Goal: Transaction & Acquisition: Purchase product/service

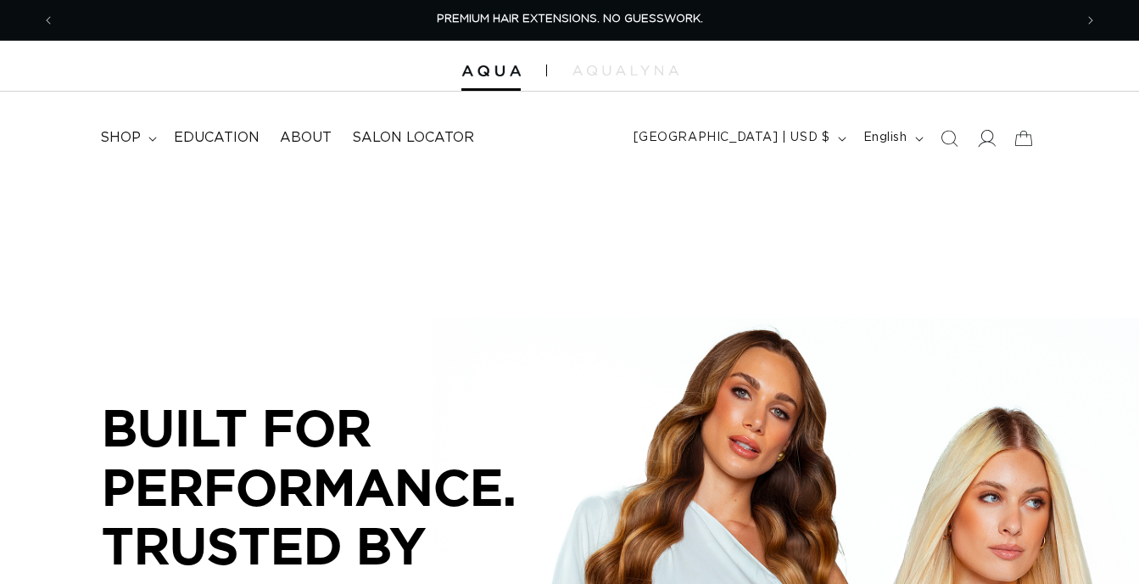
click at [992, 134] on icon at bounding box center [986, 138] width 18 height 18
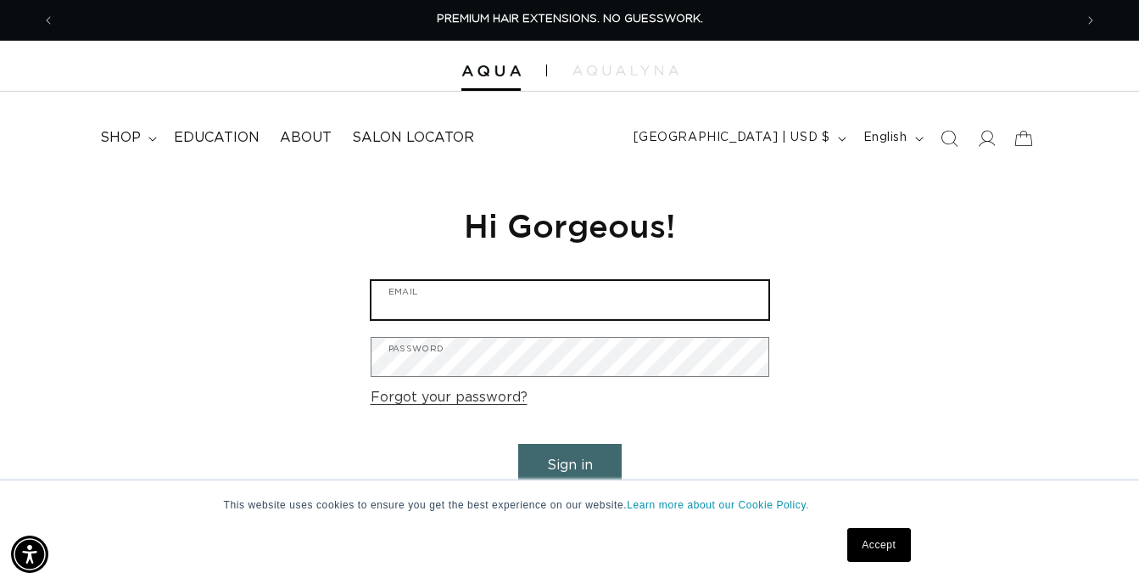
type input "svenjadunk@gmail.com"
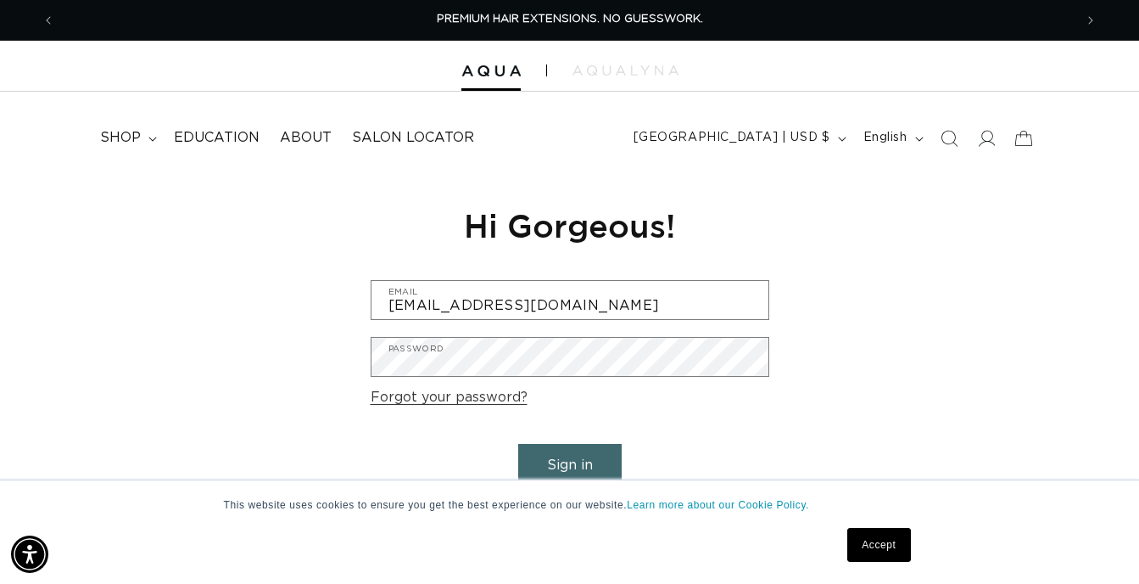
click at [578, 456] on button "Sign in" at bounding box center [570, 465] width 104 height 43
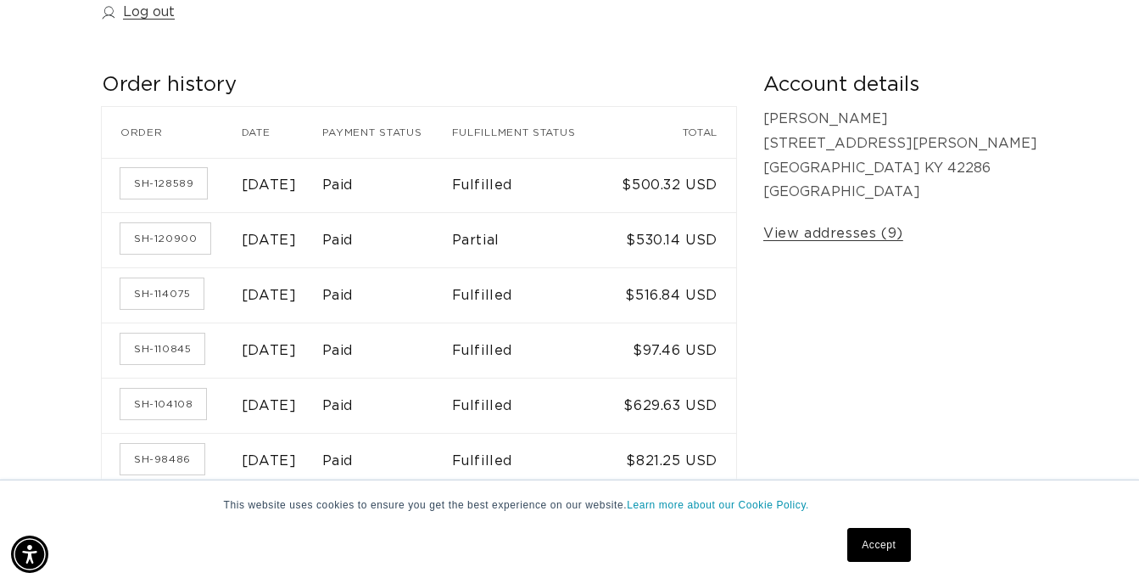
scroll to position [0, 1019]
click at [881, 544] on link "Accept" at bounding box center [879, 545] width 63 height 34
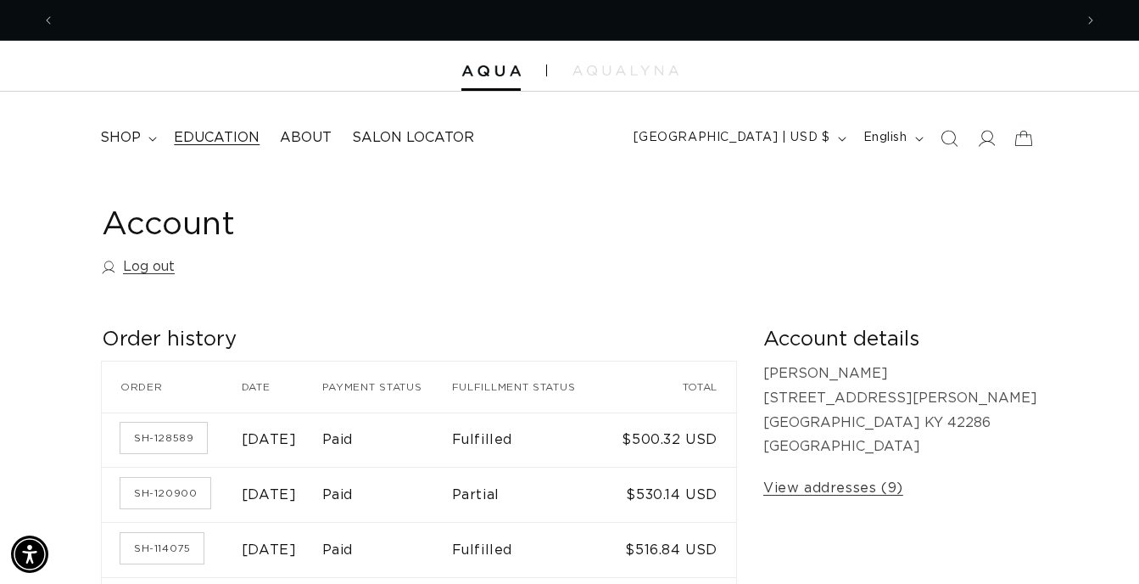
scroll to position [0, 2038]
click at [154, 133] on summary "shop" at bounding box center [127, 138] width 74 height 38
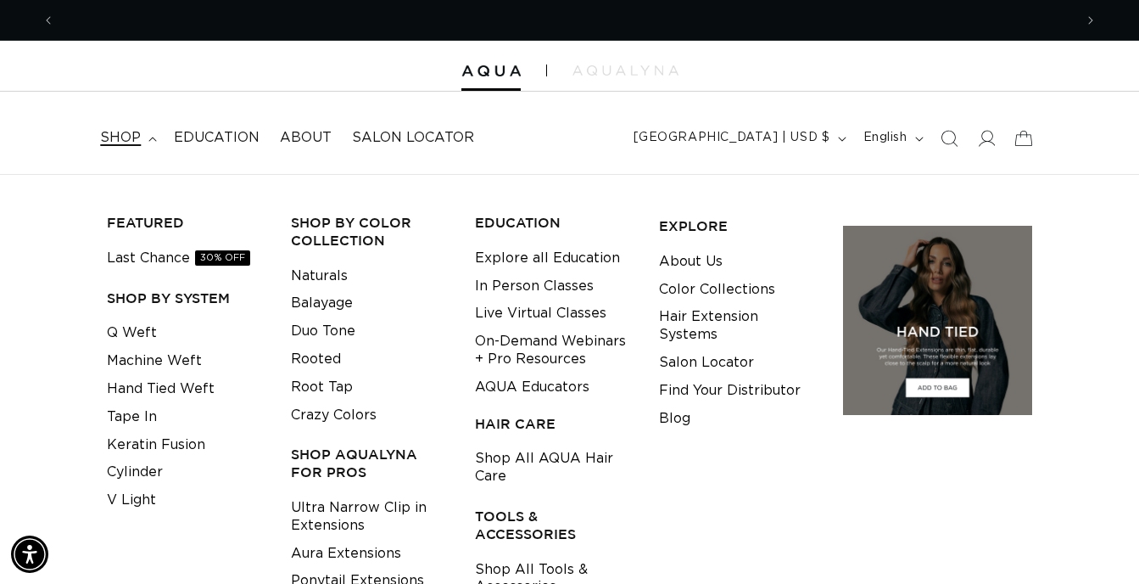
scroll to position [0, 0]
click at [123, 415] on link "Tape In" at bounding box center [132, 417] width 50 height 28
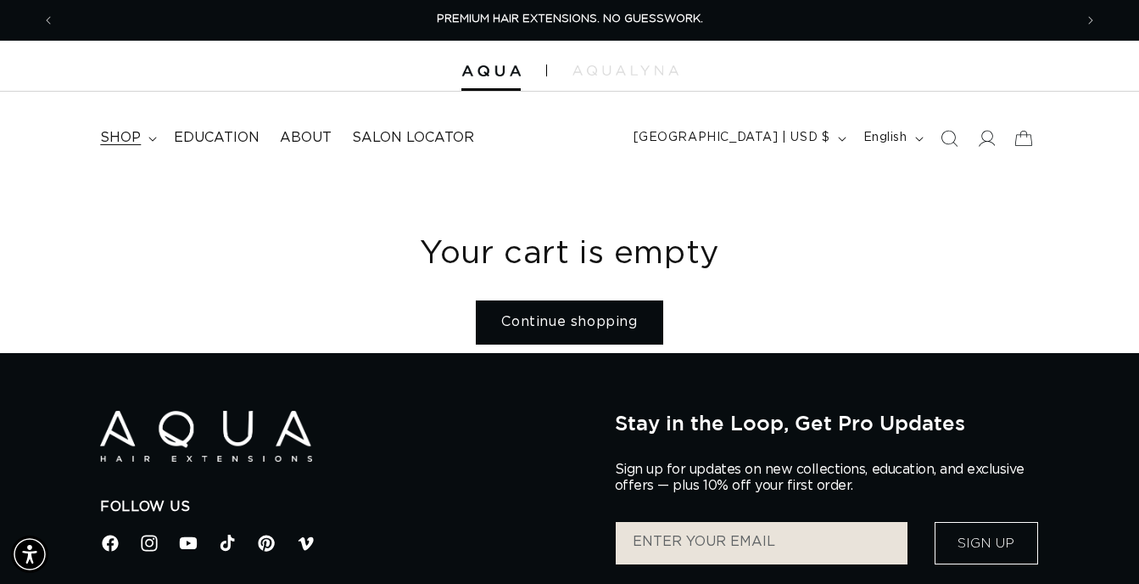
click at [132, 134] on span "shop" at bounding box center [120, 138] width 41 height 18
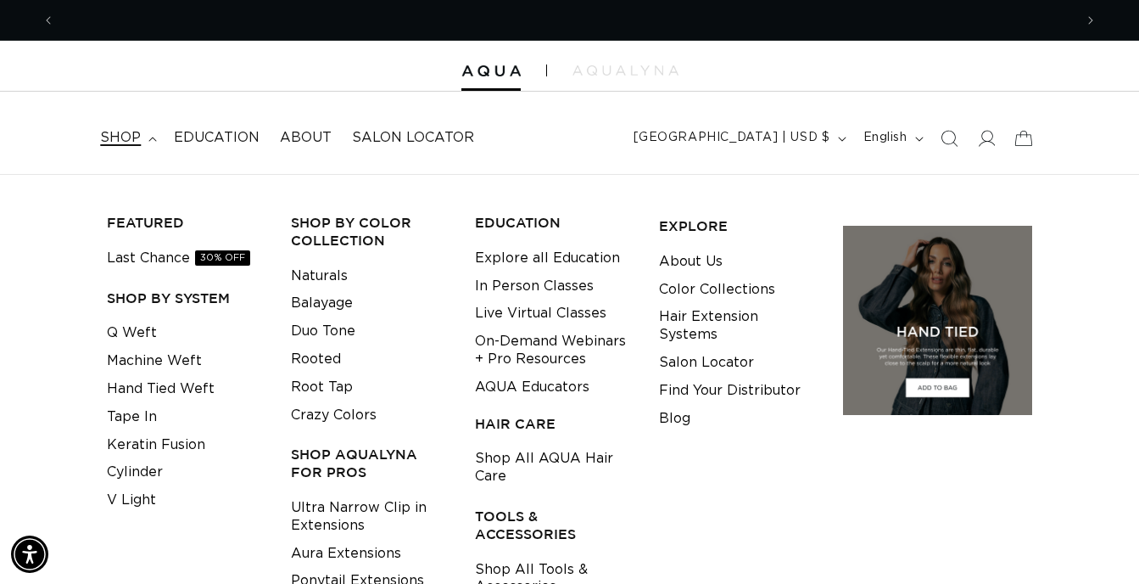
scroll to position [0, 1019]
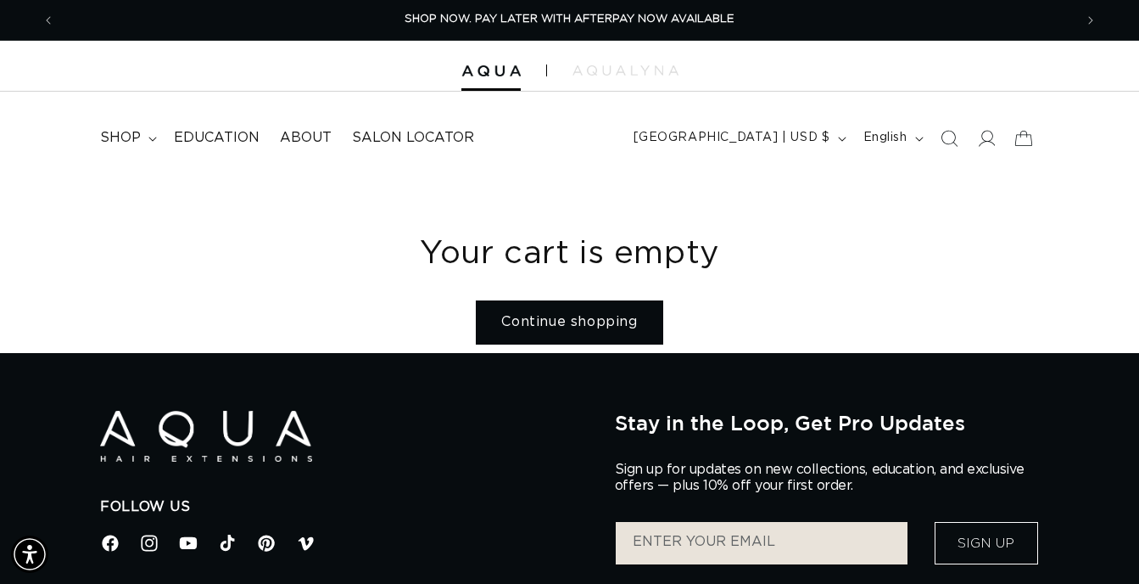
drag, startPoint x: 188, startPoint y: 171, endPoint x: 204, endPoint y: 179, distance: 17.8
click at [195, 170] on header "FEATURED Last Chance SHOP BY SYSTEM Q Weft Hand Tied Weft Machine Weft Tape In …" at bounding box center [569, 133] width 1139 height 82
click at [137, 137] on span "shop" at bounding box center [120, 138] width 41 height 18
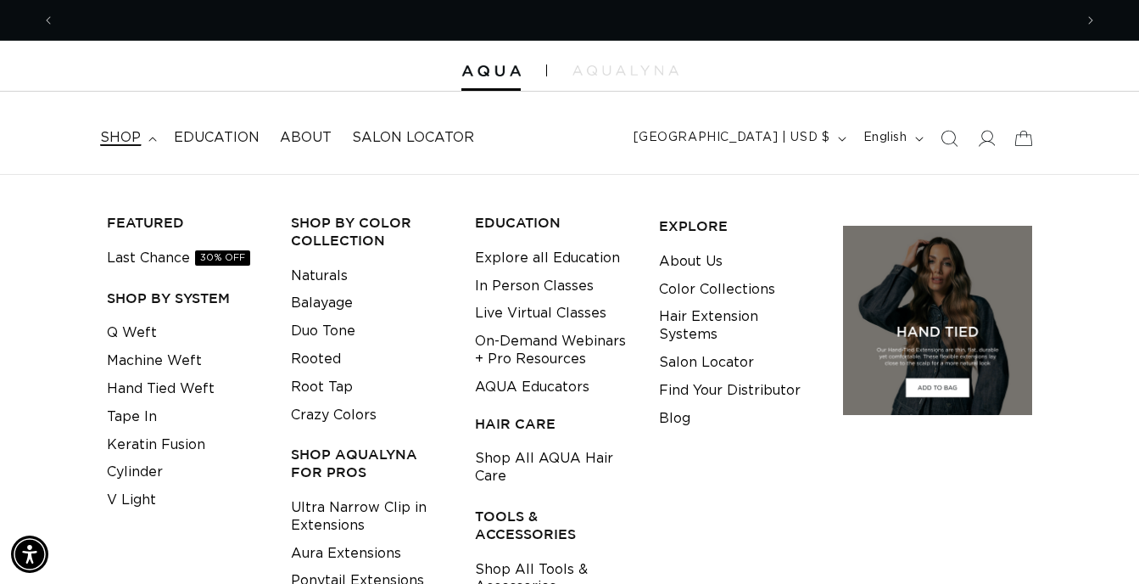
scroll to position [0, 0]
click at [332, 328] on link "Duo Tone" at bounding box center [323, 331] width 64 height 28
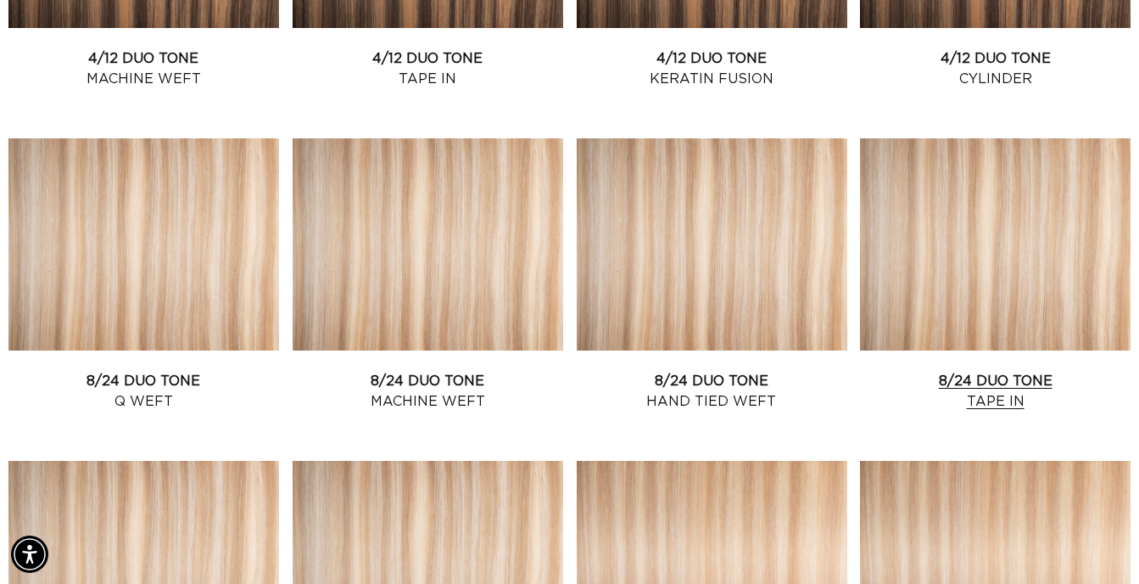
click at [969, 371] on link "8/24 Duo Tone Tape In" at bounding box center [995, 391] width 271 height 41
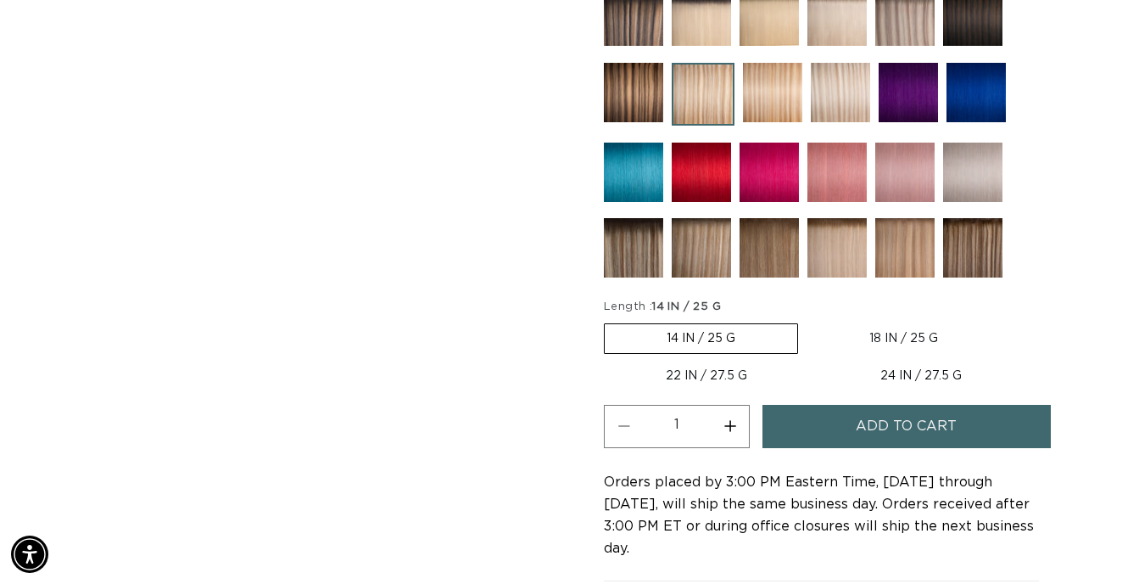
scroll to position [0, 2038]
click at [735, 426] on button "Increase quantity for 8/24 Duo Tone - Tape In" at bounding box center [730, 426] width 38 height 43
type input "3"
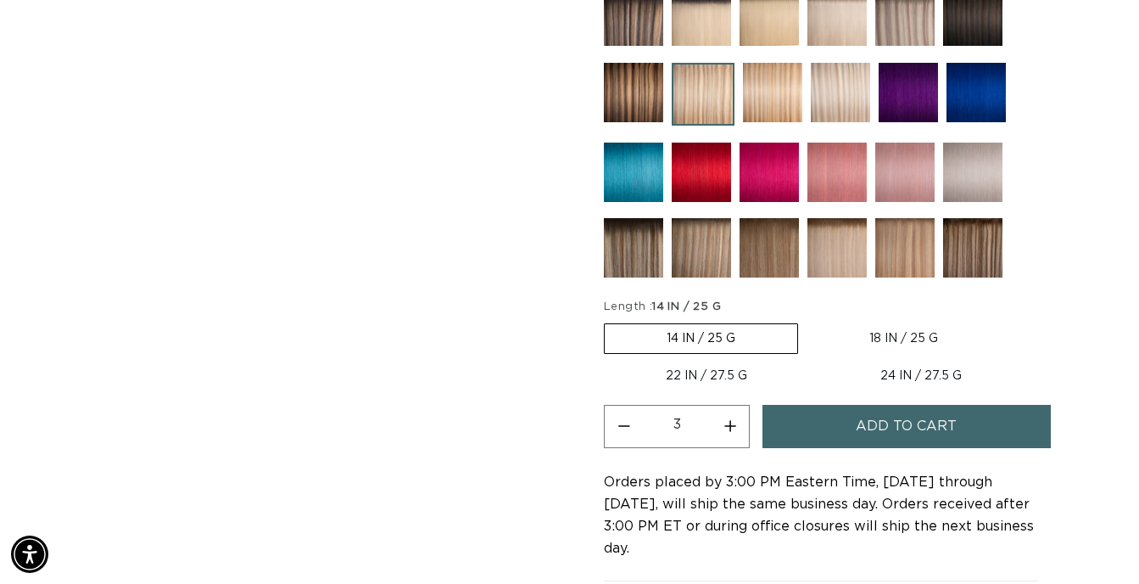
click at [911, 333] on label "18 IN / 25 G Variant sold out or unavailable" at bounding box center [904, 338] width 193 height 29
click at [808, 321] on input "18 IN / 25 G Variant sold out or unavailable" at bounding box center [807, 320] width 1 height 1
radio input "true"
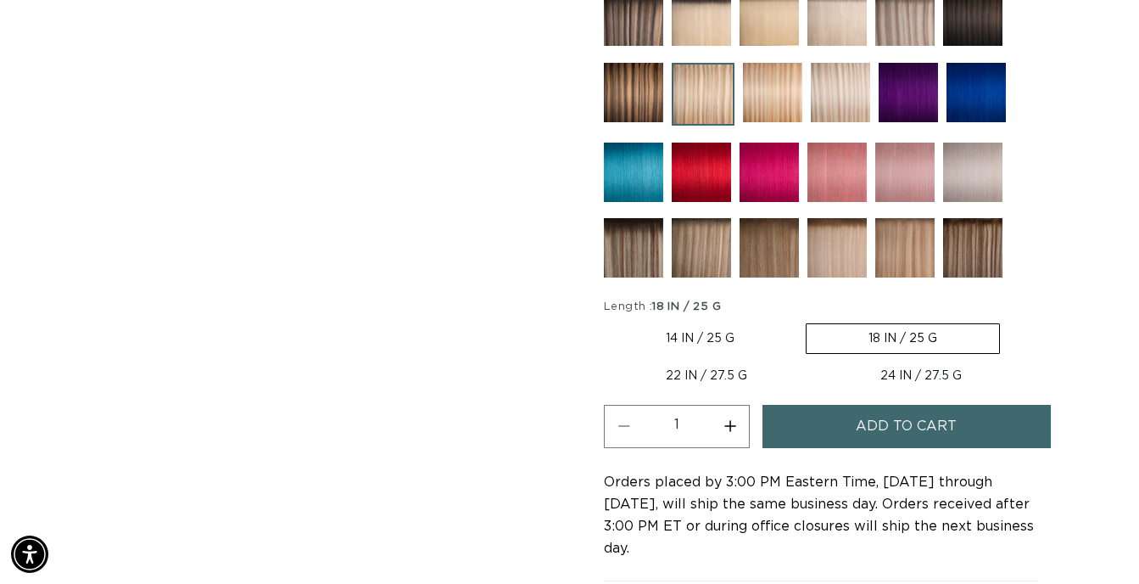
click at [739, 422] on button "Increase quantity for 8/24 Duo Tone - Tape In" at bounding box center [730, 426] width 38 height 43
type input "3"
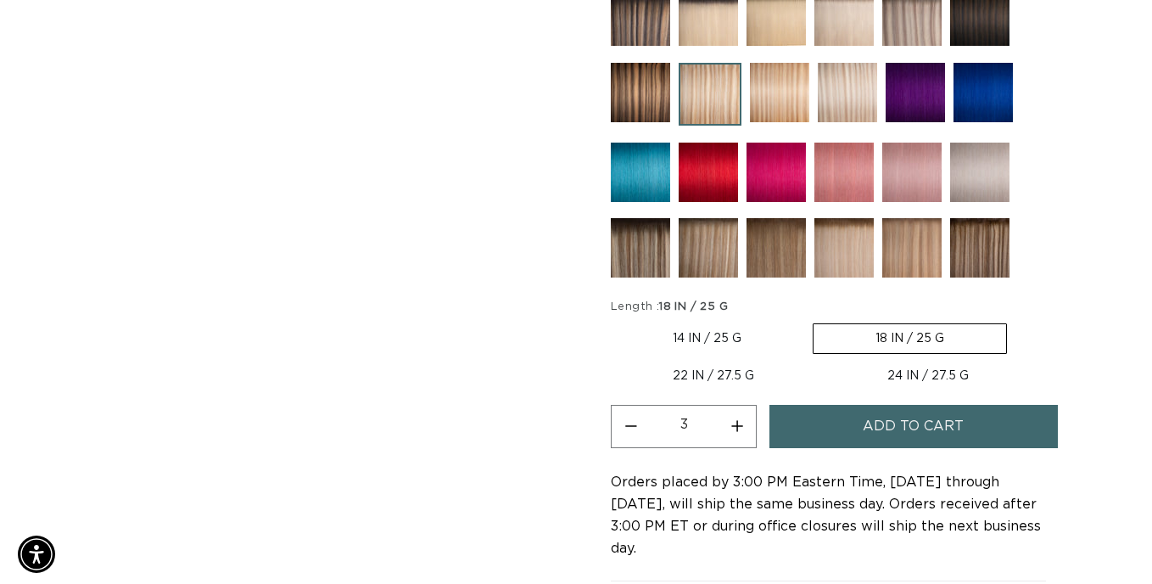
scroll to position [0, 1019]
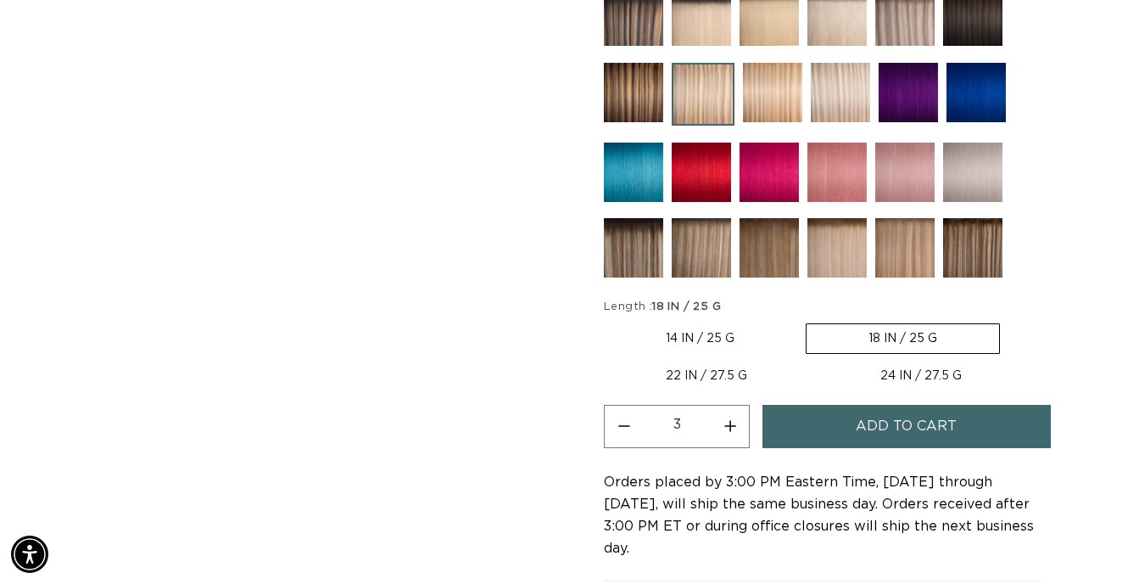
click at [882, 423] on span "Add to cart" at bounding box center [906, 426] width 101 height 43
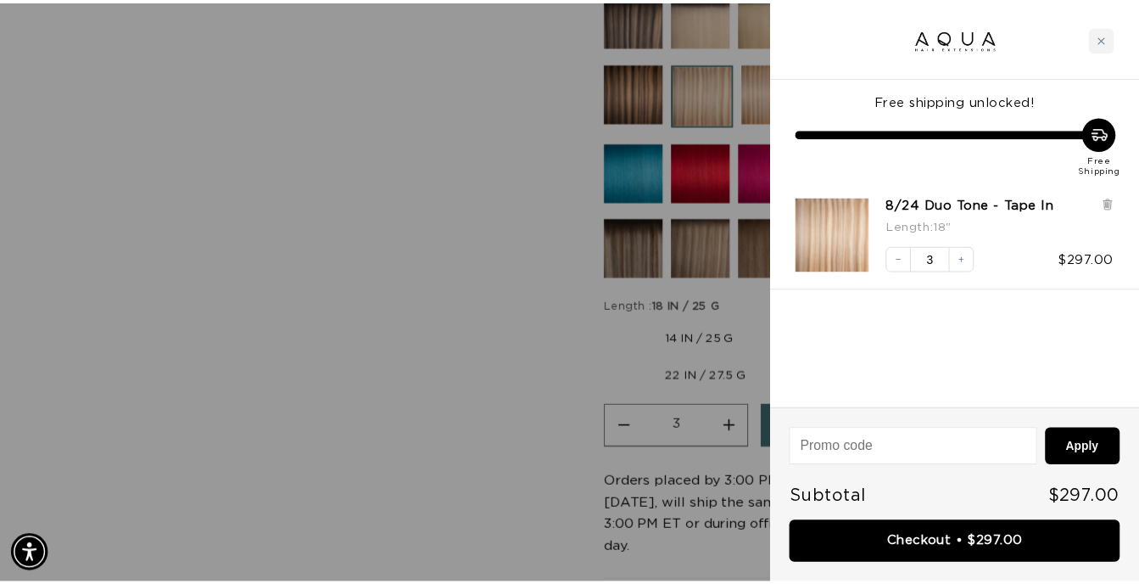
scroll to position [0, 0]
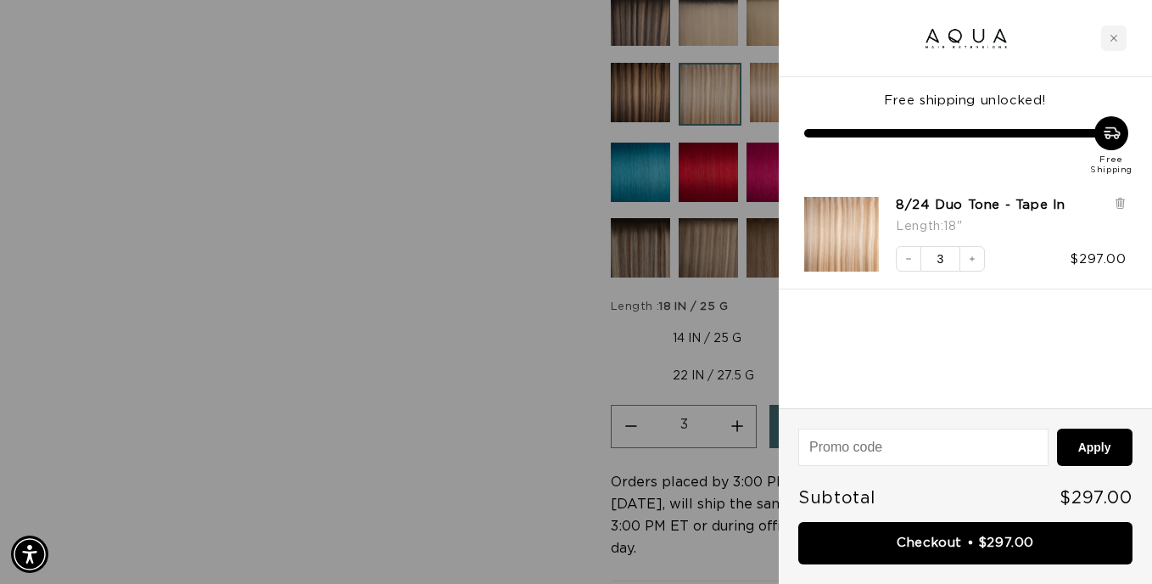
click at [418, 325] on div at bounding box center [576, 292] width 1152 height 584
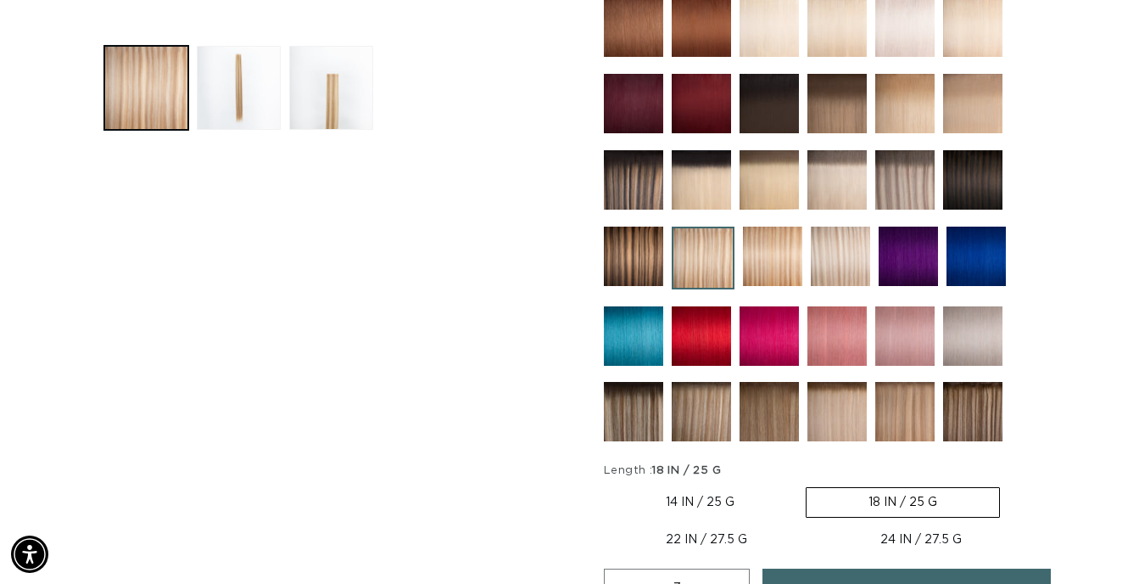
scroll to position [679, 0]
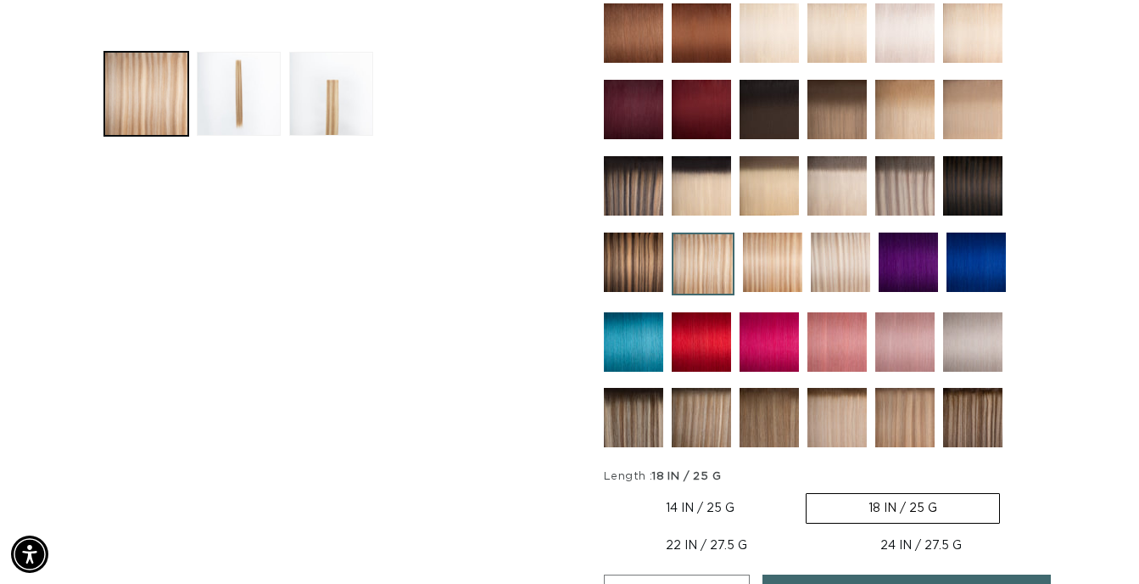
click at [968, 335] on img at bounding box center [972, 341] width 59 height 59
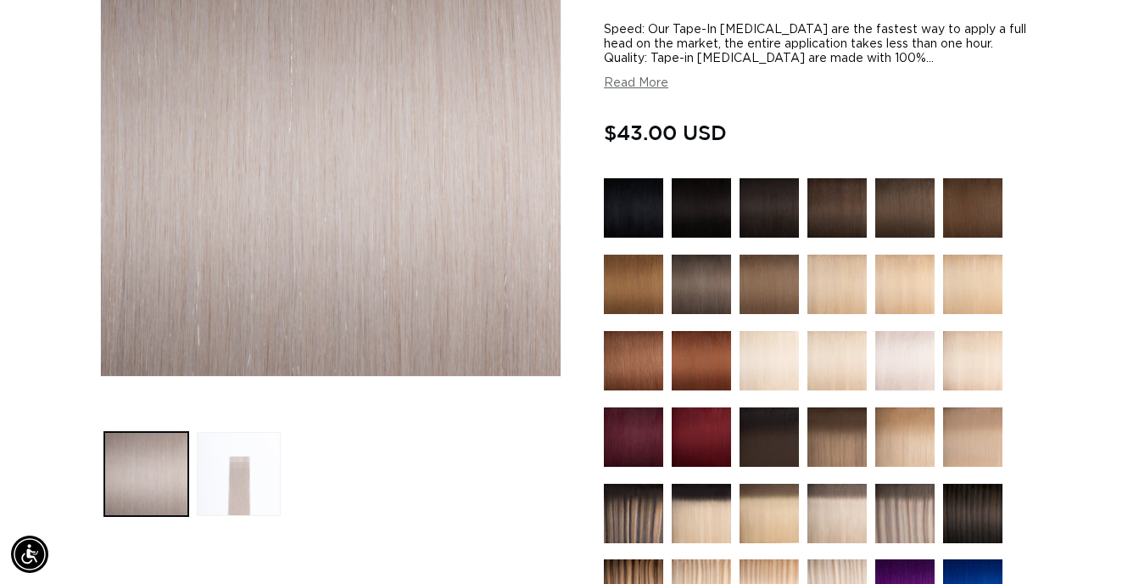
scroll to position [339, 0]
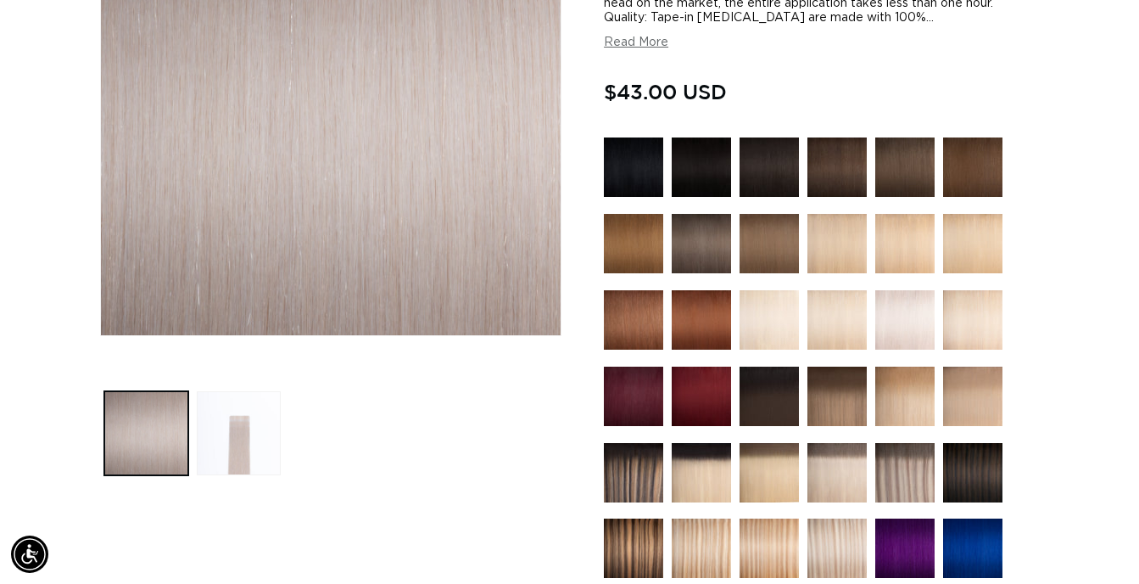
click at [848, 243] on img at bounding box center [837, 243] width 59 height 59
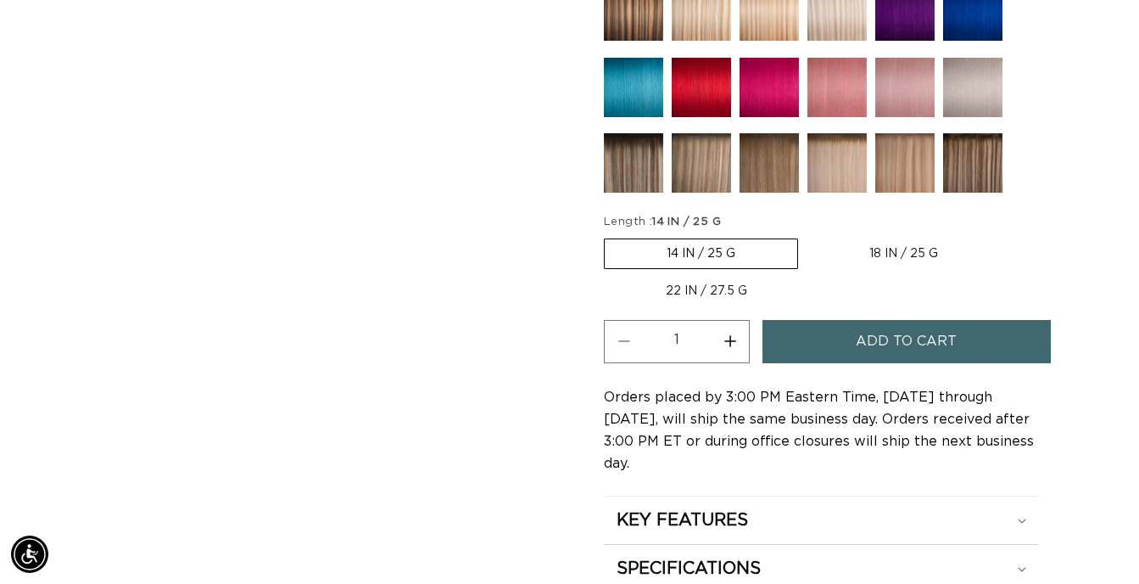
scroll to position [0, 1019]
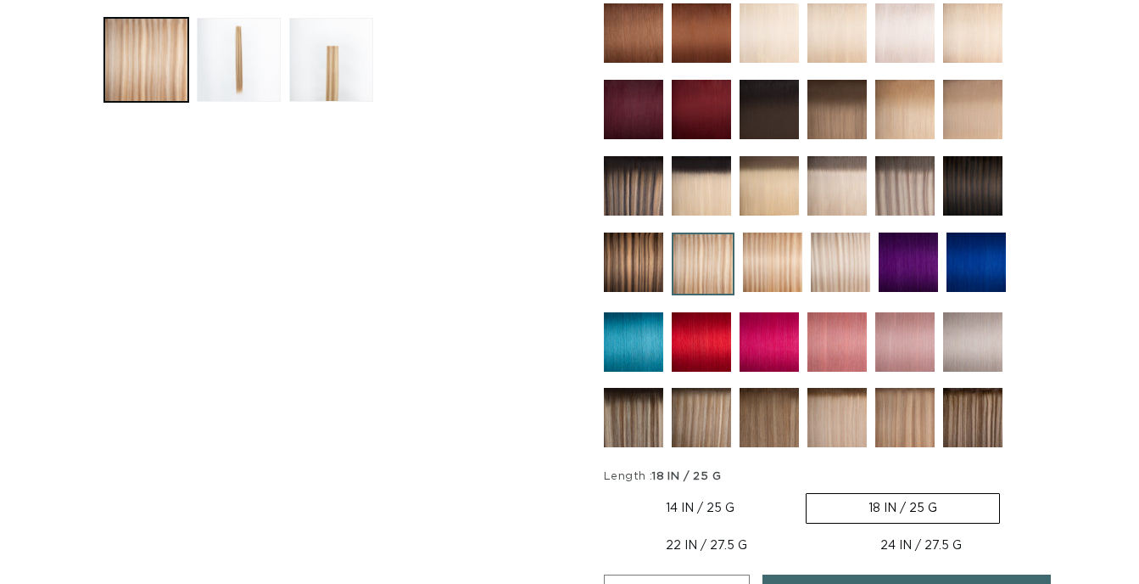
scroll to position [679, 0]
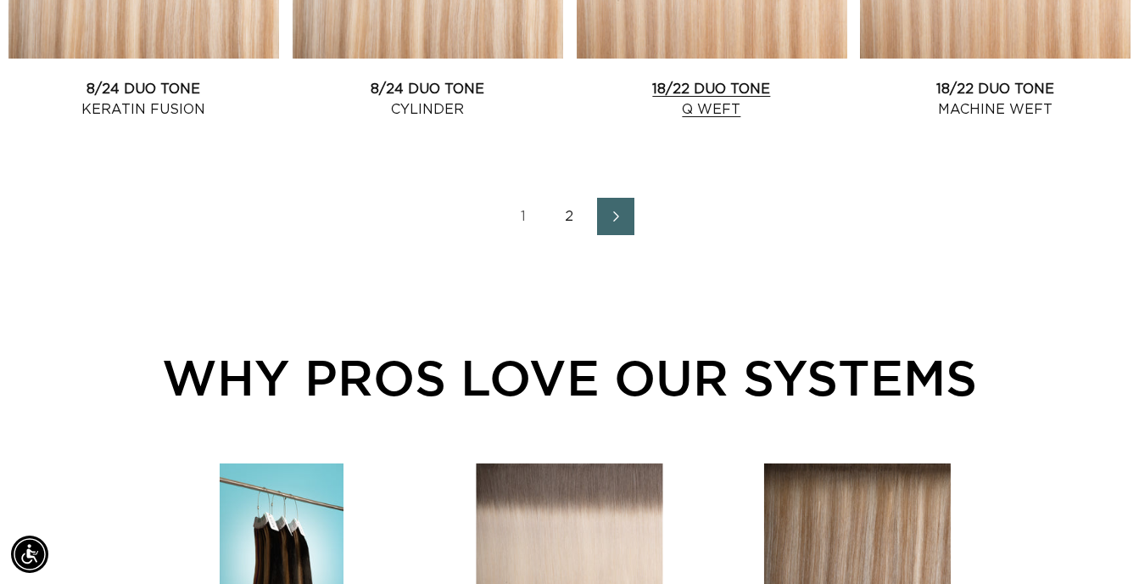
scroll to position [0, 1019]
click at [563, 212] on link "2" at bounding box center [569, 216] width 37 height 37
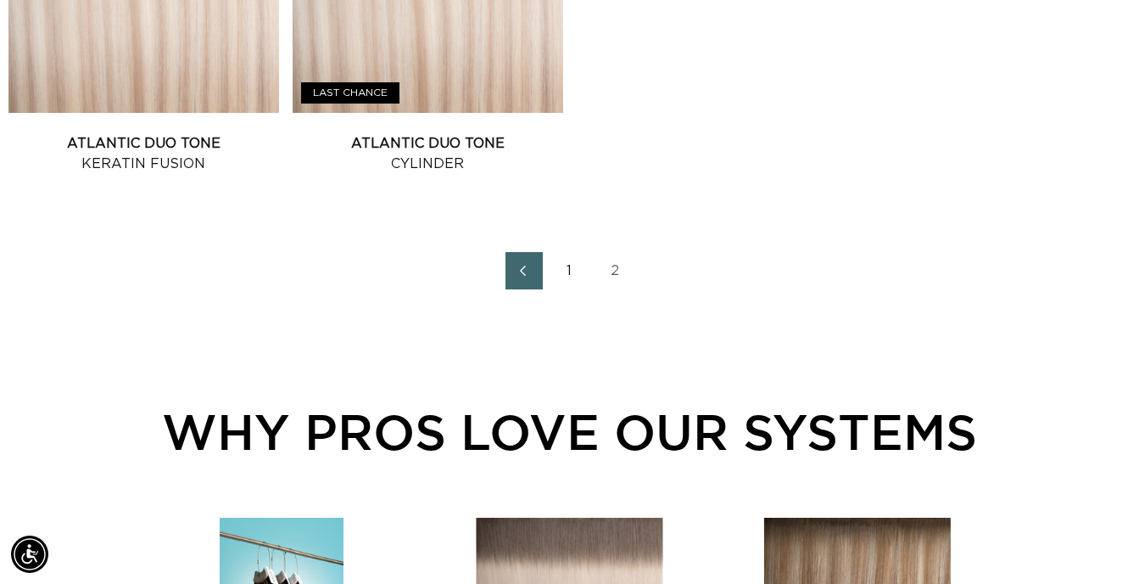
scroll to position [0, 1019]
click at [570, 271] on link "1" at bounding box center [569, 270] width 37 height 37
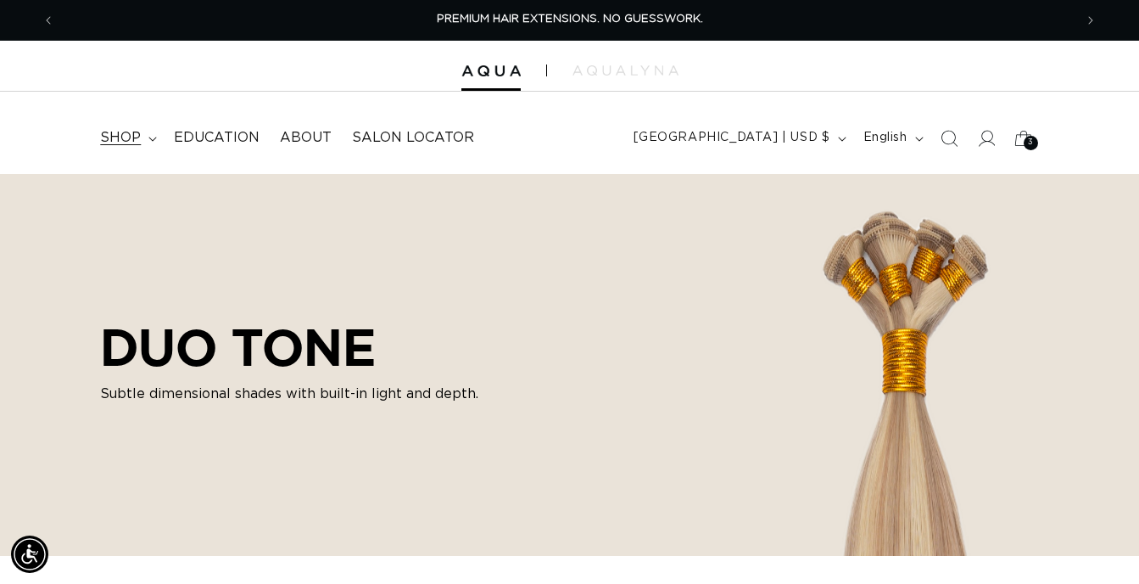
click at [143, 136] on summary "shop" at bounding box center [127, 138] width 74 height 38
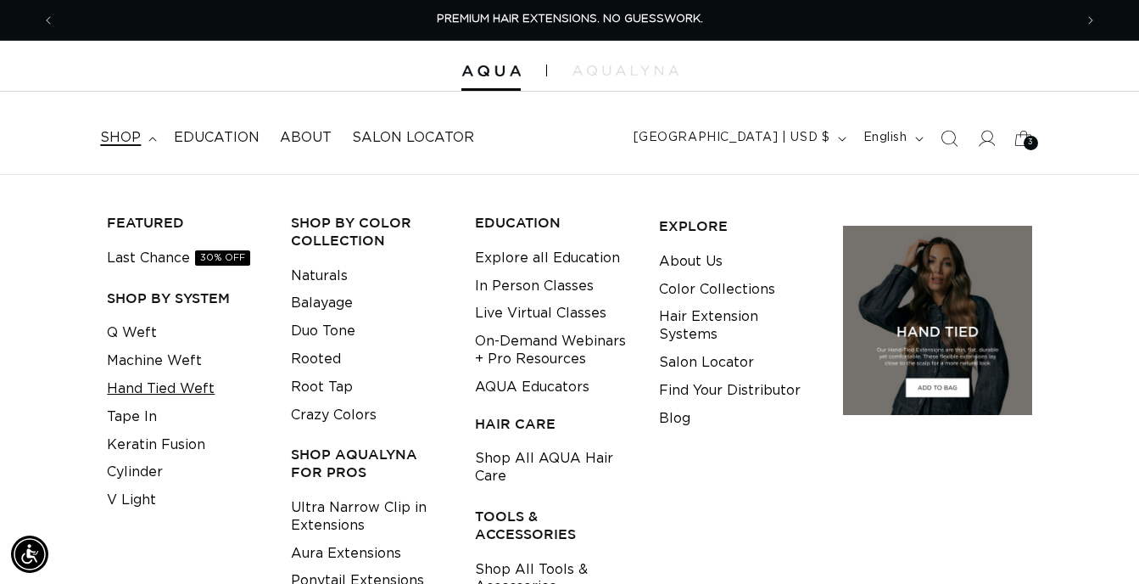
click at [149, 392] on link "Hand Tied Weft" at bounding box center [161, 389] width 108 height 28
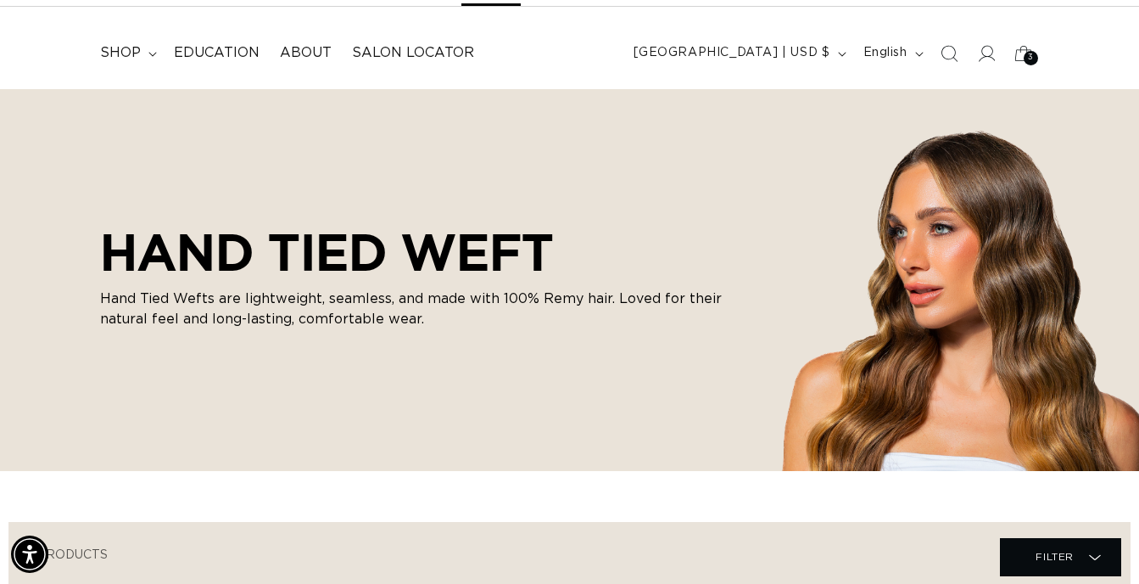
scroll to position [0, 2038]
click at [123, 57] on span "shop" at bounding box center [120, 53] width 41 height 18
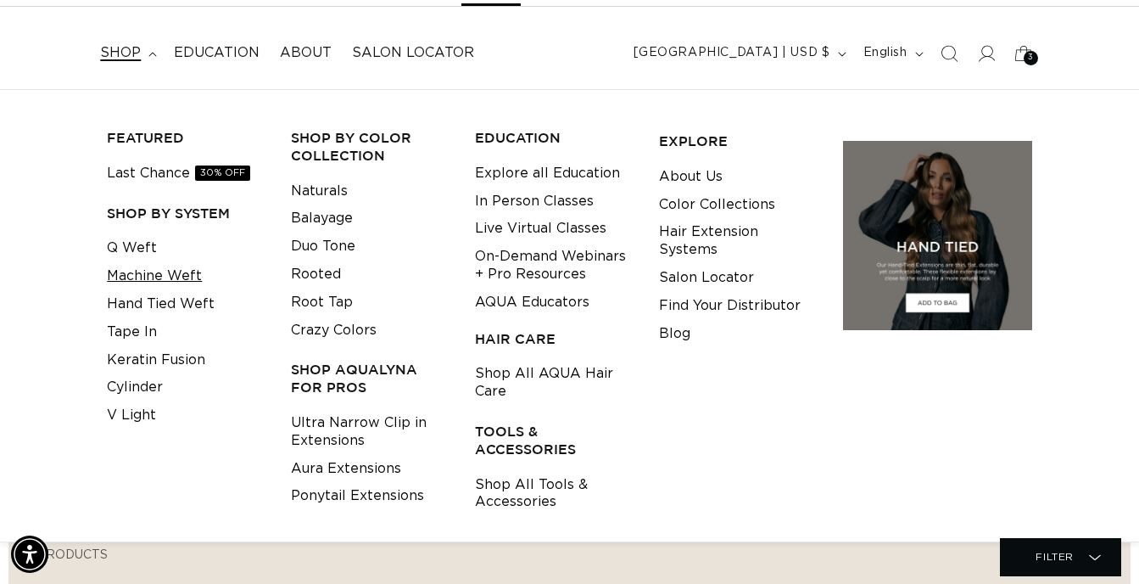
scroll to position [0, 0]
click at [137, 333] on link "Tape In" at bounding box center [132, 332] width 50 height 28
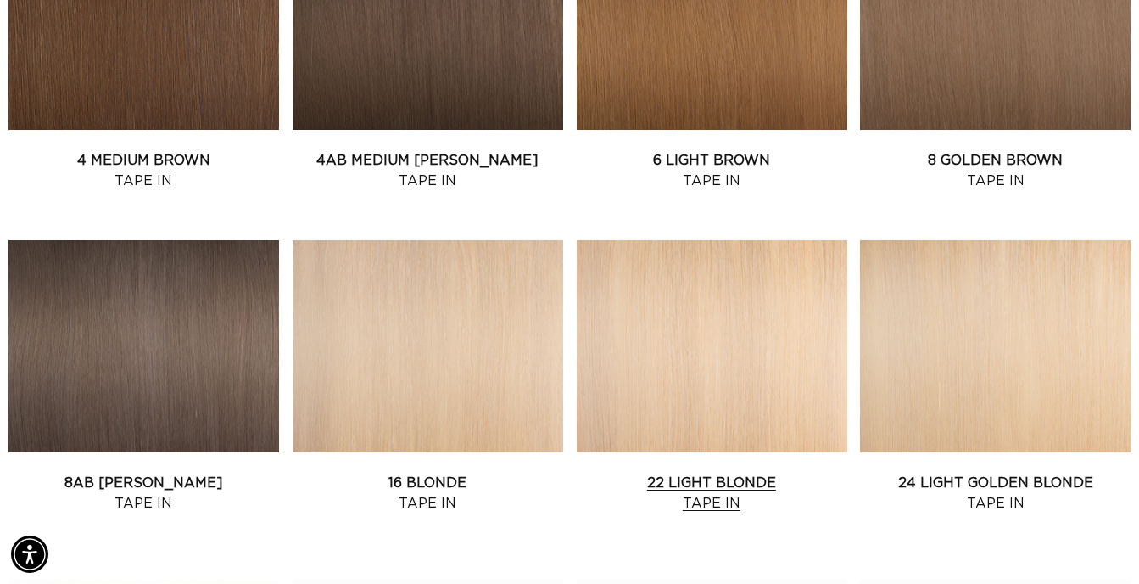
click at [756, 473] on link "22 Light Blonde Tape In" at bounding box center [712, 493] width 271 height 41
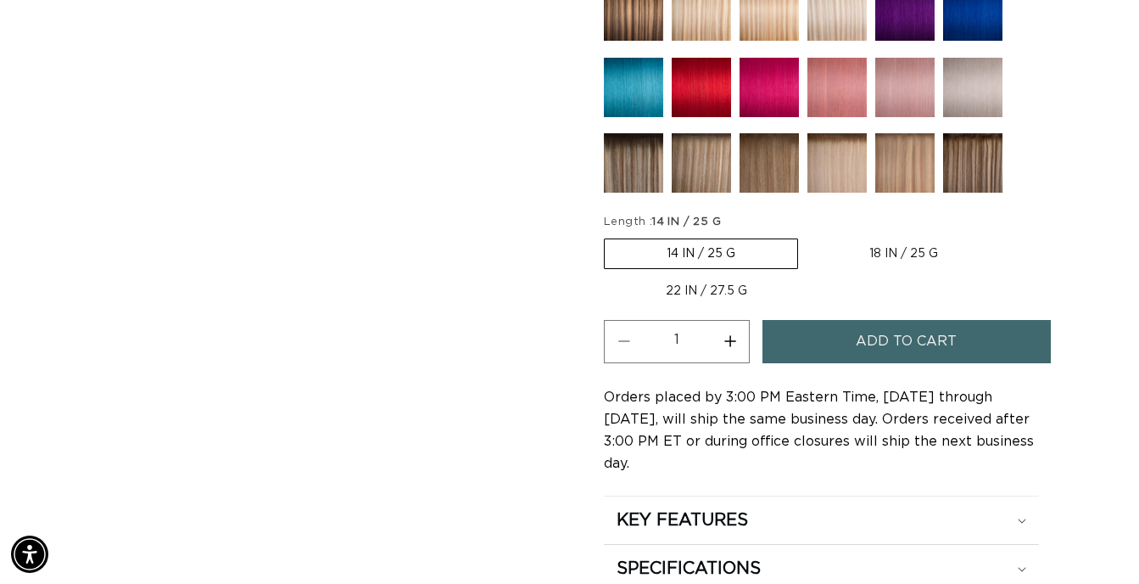
scroll to position [0, 1019]
click at [878, 251] on label "18 IN / 25 G Variant sold out or unavailable" at bounding box center [904, 253] width 193 height 29
click at [808, 236] on input "18 IN / 25 G Variant sold out or unavailable" at bounding box center [807, 235] width 1 height 1
radio input "true"
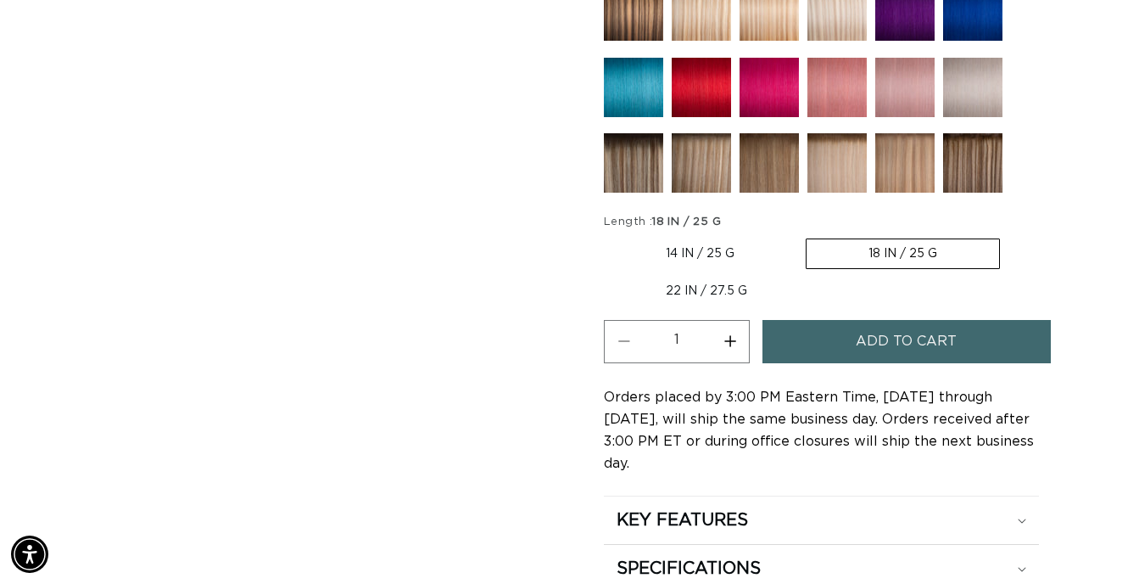
scroll to position [0, 2038]
click at [732, 341] on button "Increase quantity for 22 Light Blonde - Tape In" at bounding box center [730, 341] width 38 height 43
type input "4"
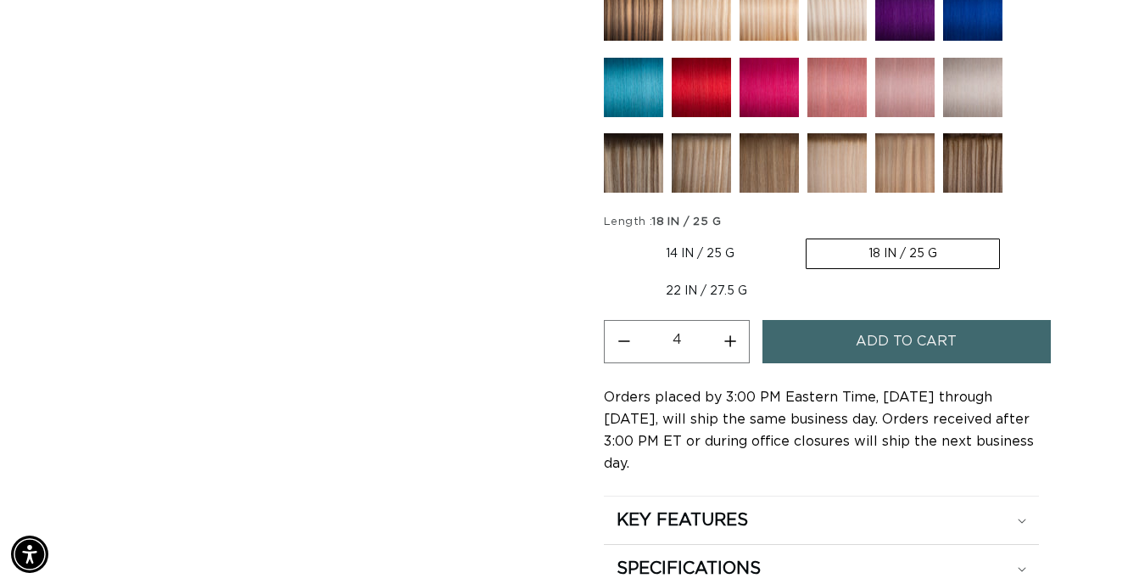
scroll to position [0, 0]
drag, startPoint x: 826, startPoint y: 334, endPoint x: 591, endPoint y: 350, distance: 234.7
click at [826, 333] on button "Add to cart" at bounding box center [907, 341] width 288 height 43
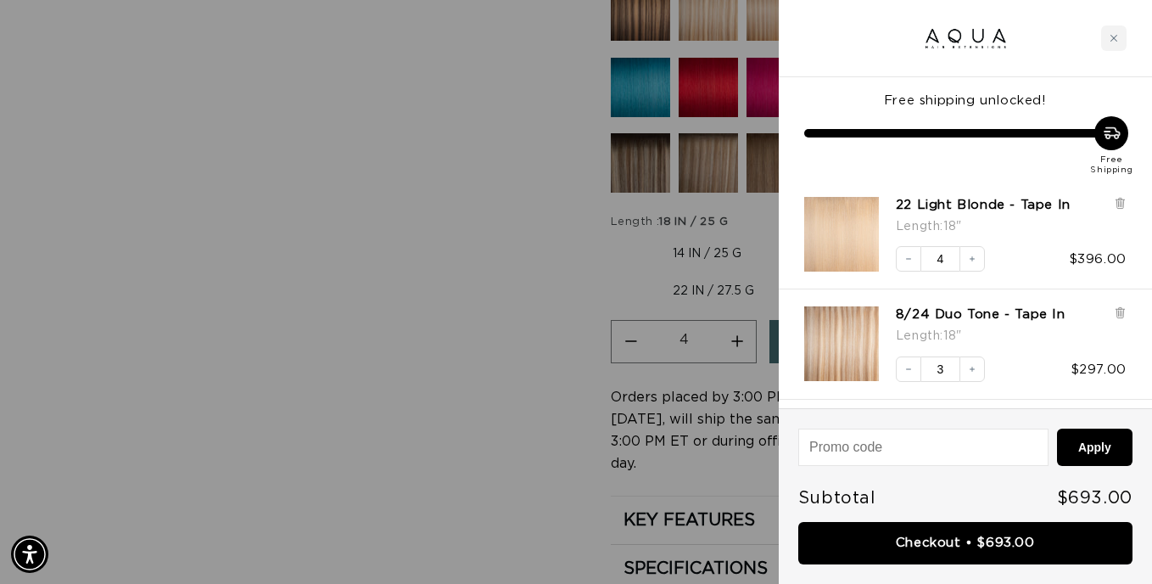
scroll to position [0, 1032]
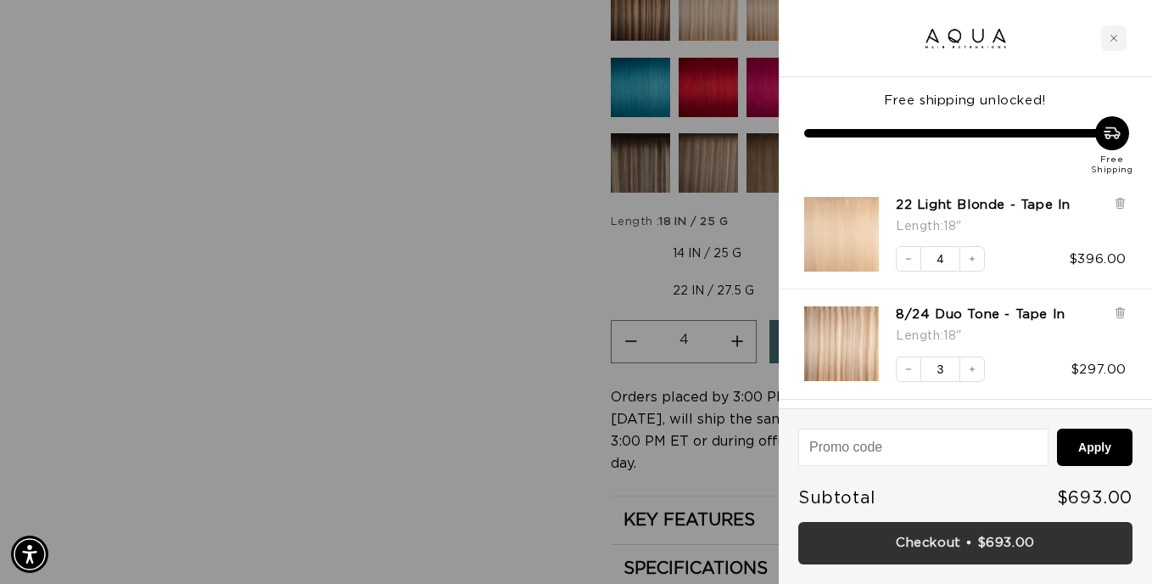
click at [980, 538] on link "Checkout • $693.00" at bounding box center [965, 543] width 334 height 43
